Goal: Information Seeking & Learning: Learn about a topic

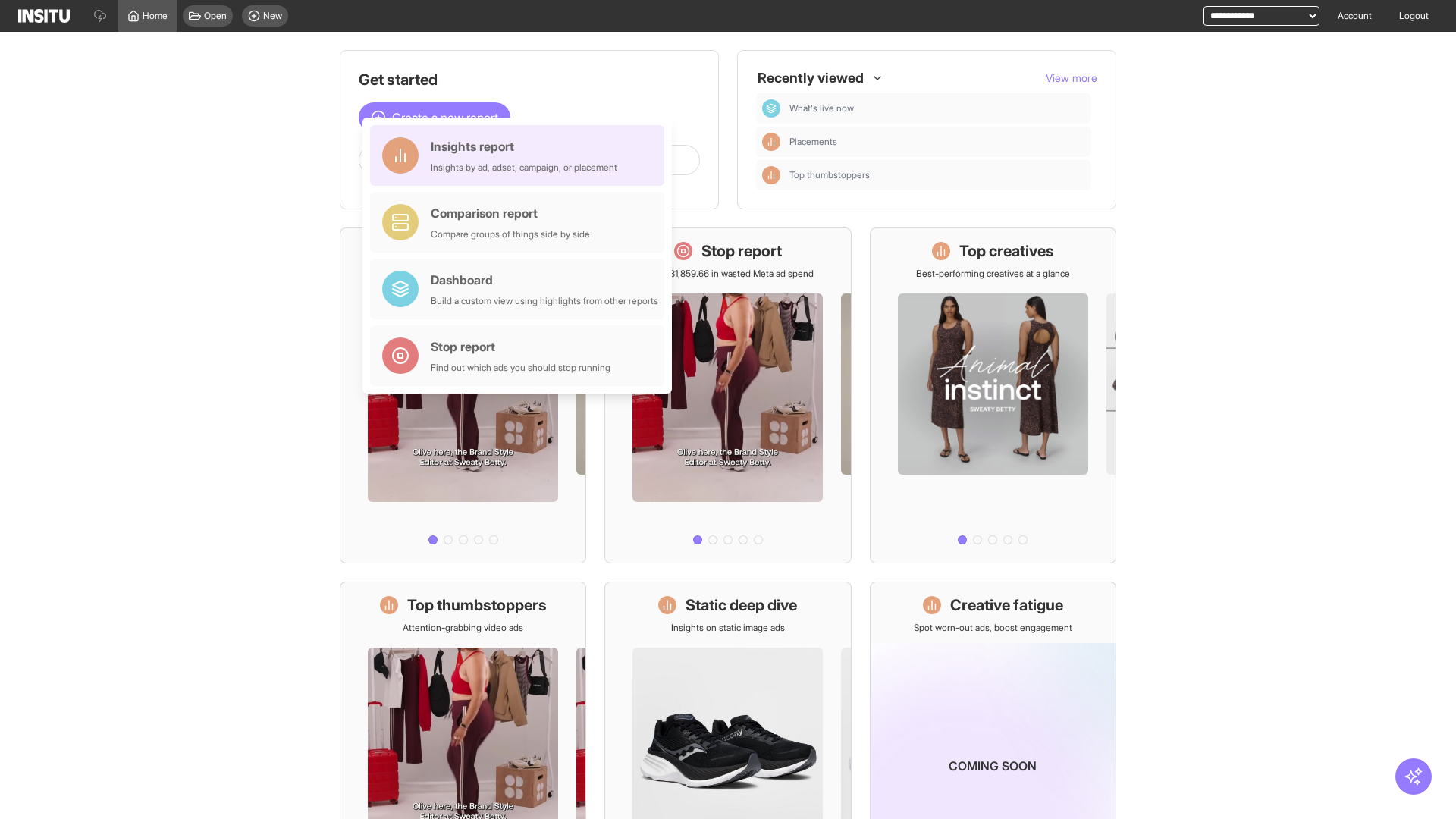
click at [521, 155] on div "Insights report Insights by ad, adset, campaign, or placement" at bounding box center [524, 156] width 186 height 37
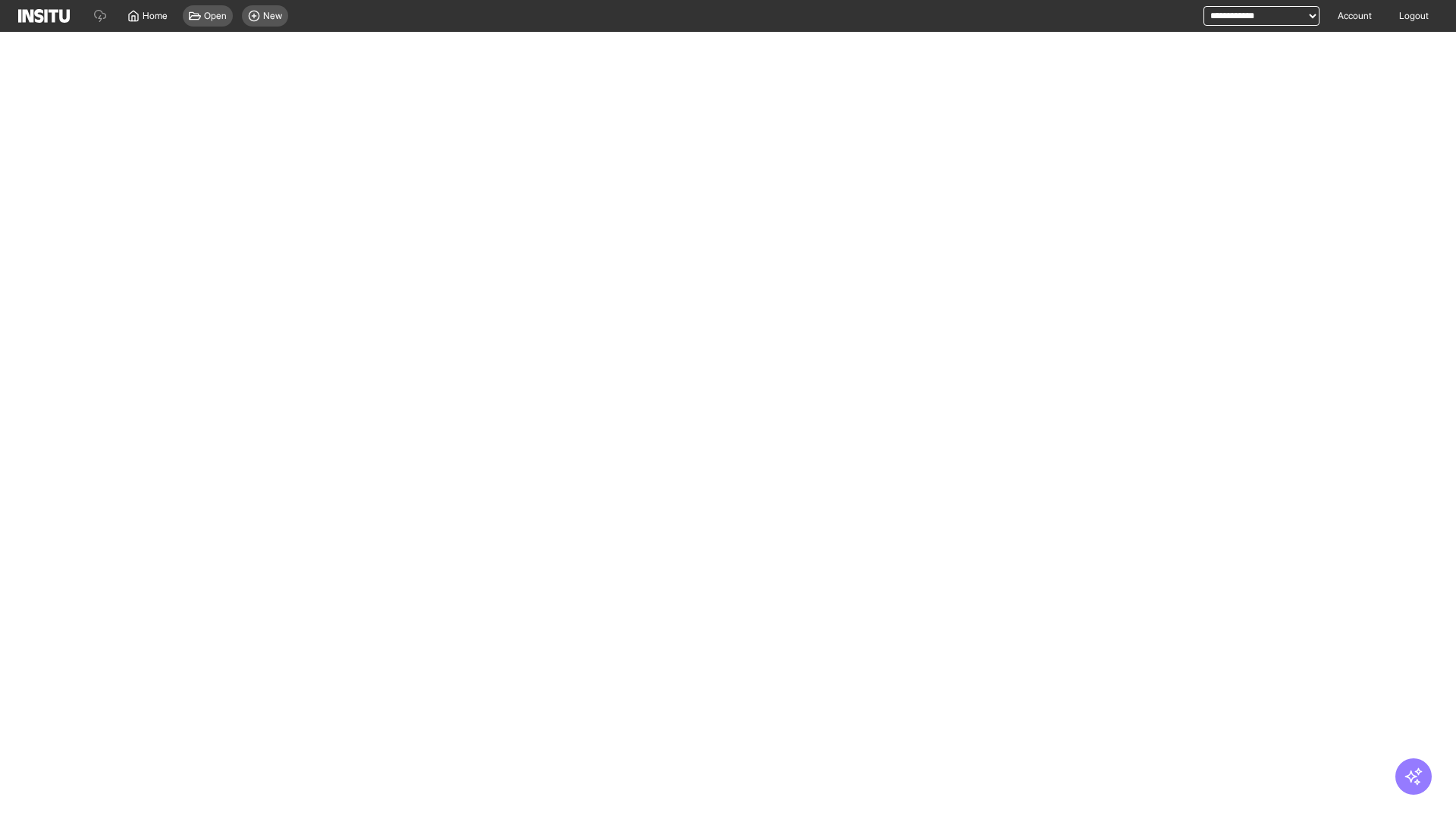
select select "**"
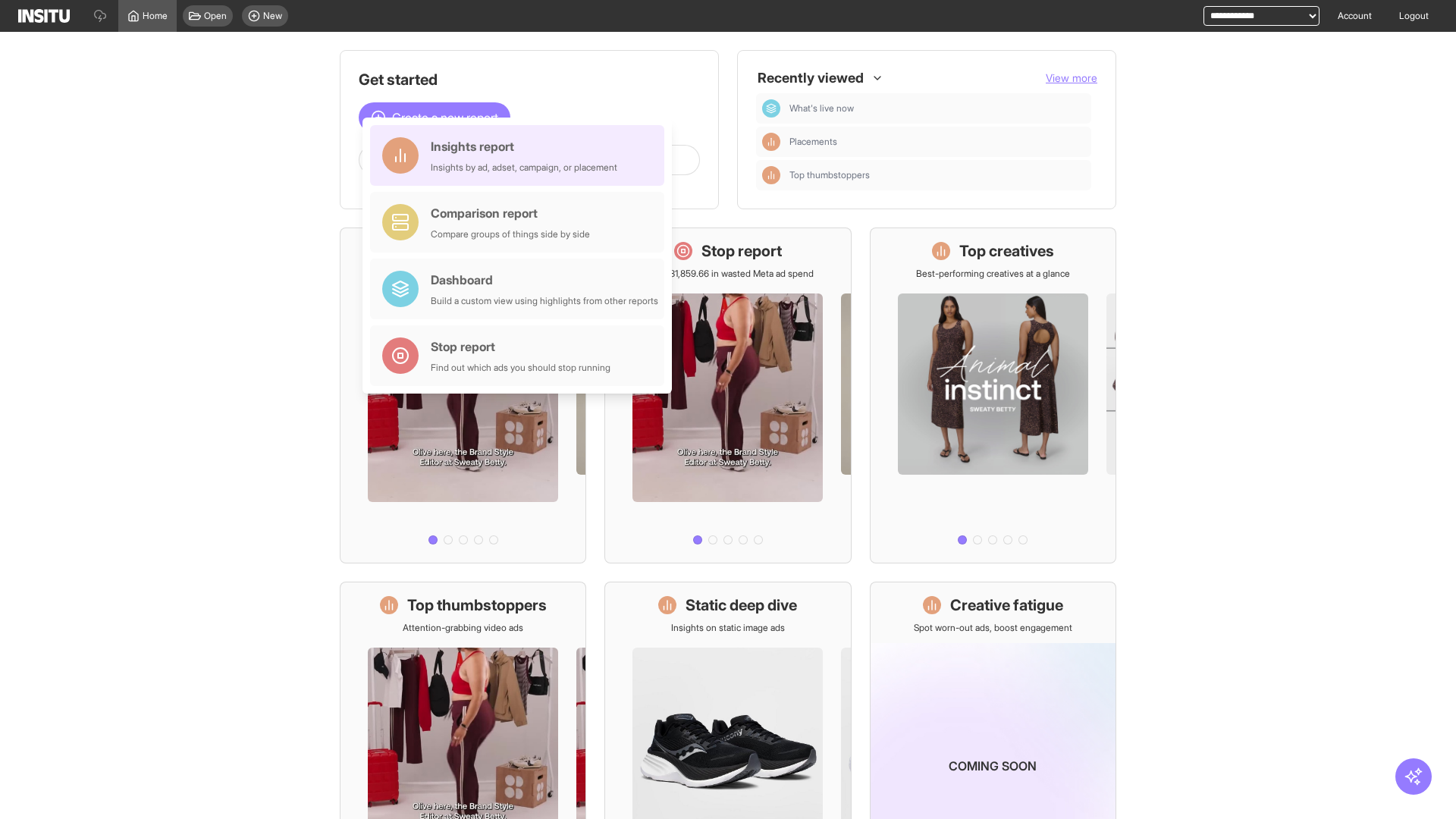
click at [521, 155] on div "Insights report Insights by ad, adset, campaign, or placement" at bounding box center [524, 156] width 186 height 37
